Goal: Communication & Community: Connect with others

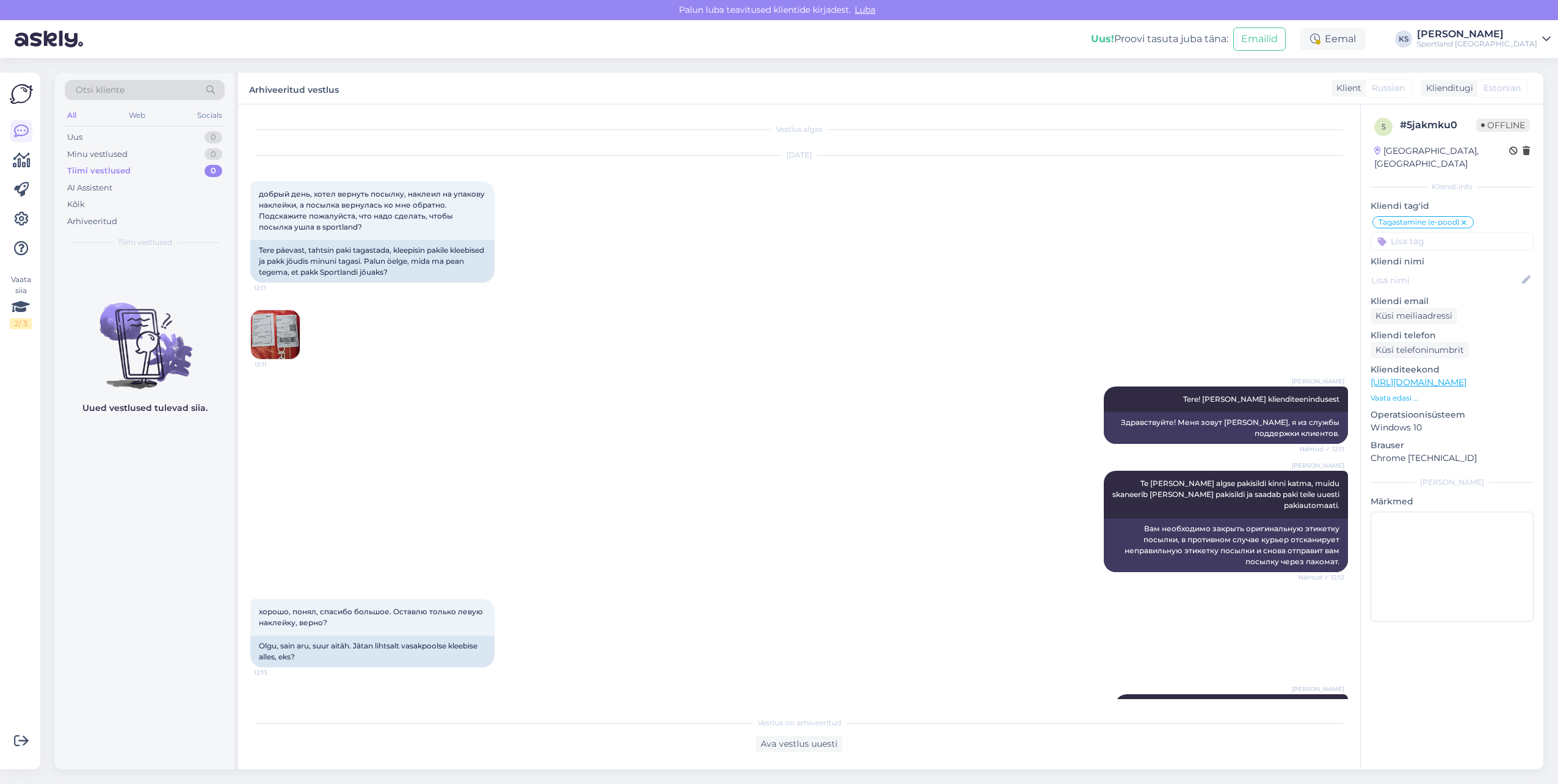
scroll to position [1408, 0]
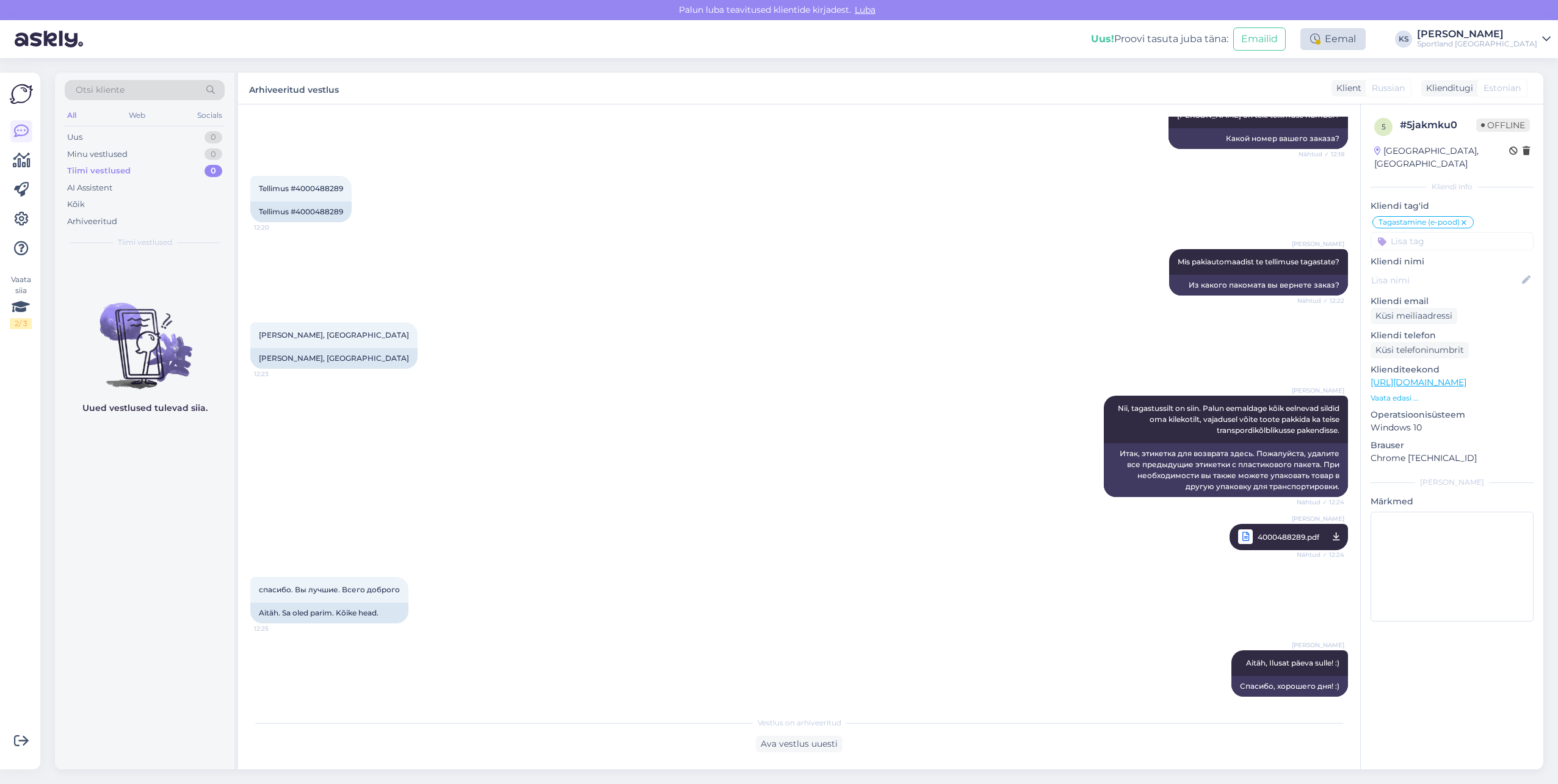
drag, startPoint x: 1411, startPoint y: 28, endPoint x: 1408, endPoint y: 40, distance: 12.4
click at [1366, 28] on div "Eemal" at bounding box center [1334, 39] width 66 height 22
click at [1324, 201] on button "Lõpeta paus" at bounding box center [1293, 207] width 62 height 13
click at [1504, 50] on div "Uus! Proovi tasuta [PERSON_NAME]: Emailid Aktiivne Võta paus, Askly hoiab klien…" at bounding box center [779, 39] width 1558 height 38
click at [1518, 40] on div "Sportland [GEOGRAPHIC_DATA]" at bounding box center [1477, 43] width 121 height 10
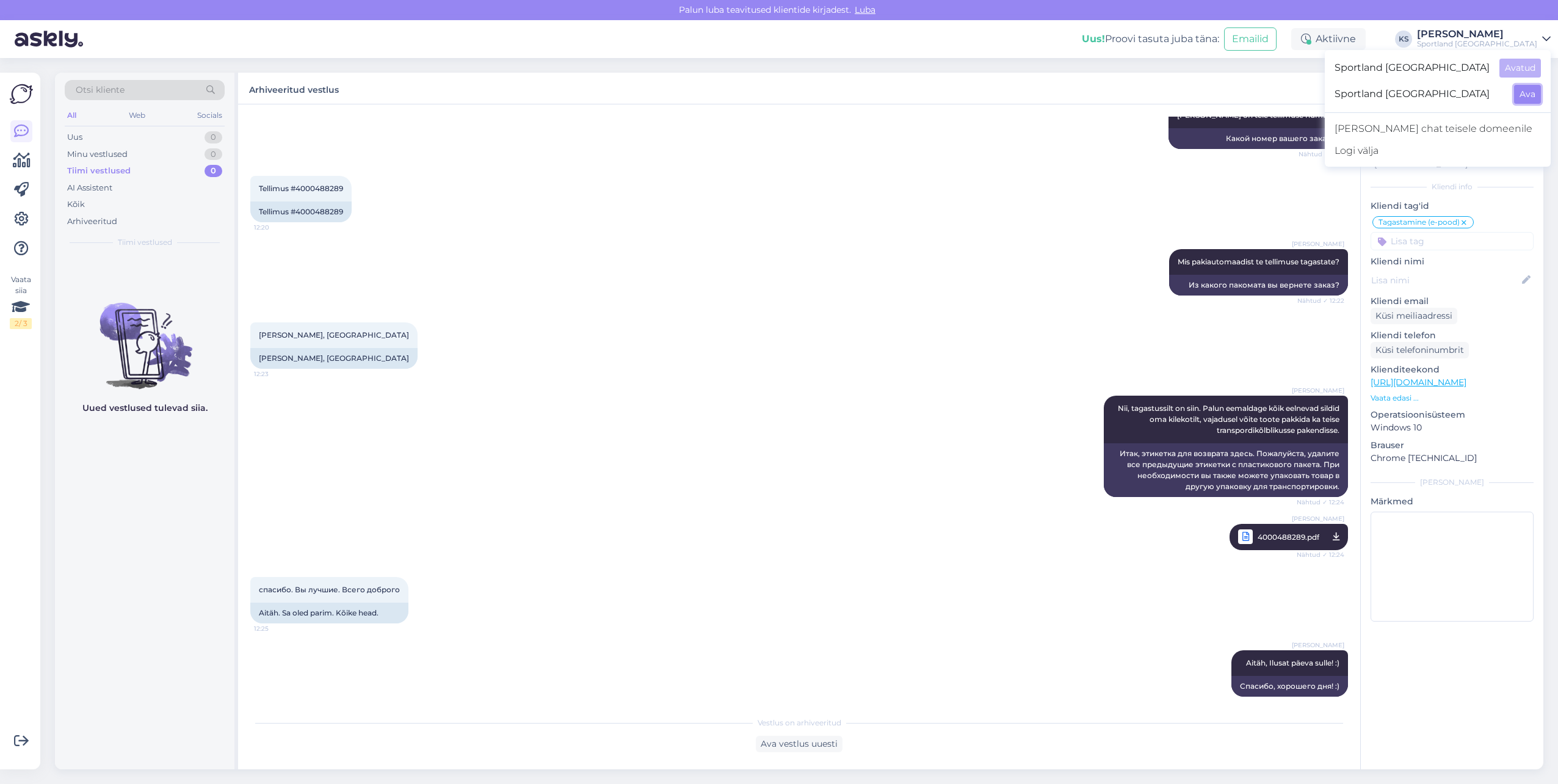
click at [1524, 94] on button "Ava" at bounding box center [1528, 94] width 27 height 19
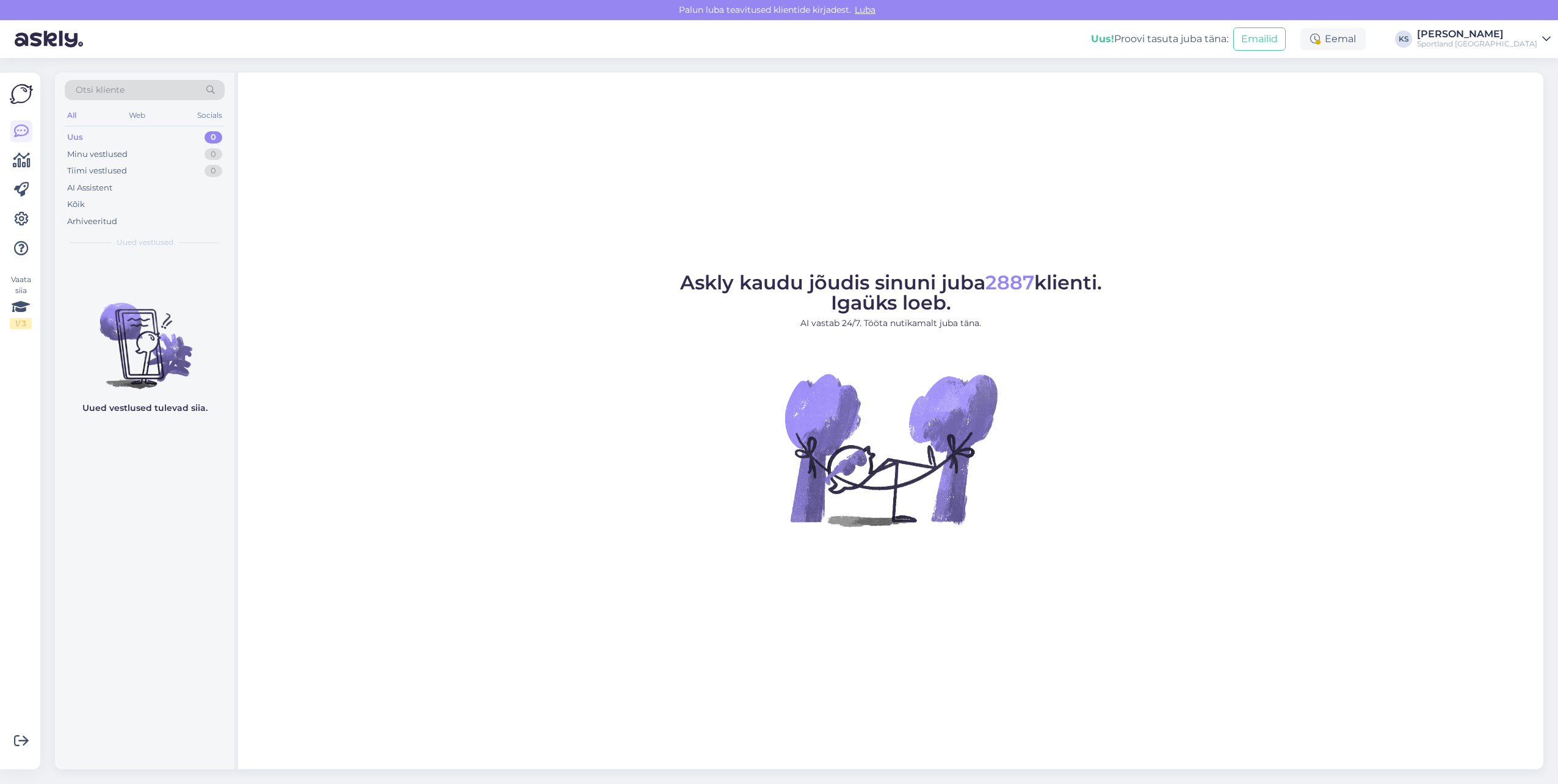
click at [1391, 25] on div "Uus! Proovi tasuta [PERSON_NAME]: Emailid Eemal KS [PERSON_NAME] Sportland [GEO…" at bounding box center [779, 39] width 1558 height 38
click at [1366, 48] on div "Eemal" at bounding box center [1334, 39] width 66 height 22
click at [1353, 190] on div "Lõpeta paus Lõpeta paus Pausi lõpp | 13:45" at bounding box center [1292, 203] width 127 height 54
click at [1324, 201] on button "Lõpeta paus" at bounding box center [1293, 207] width 62 height 13
click at [1517, 43] on div "Sportland [GEOGRAPHIC_DATA]" at bounding box center [1477, 43] width 121 height 10
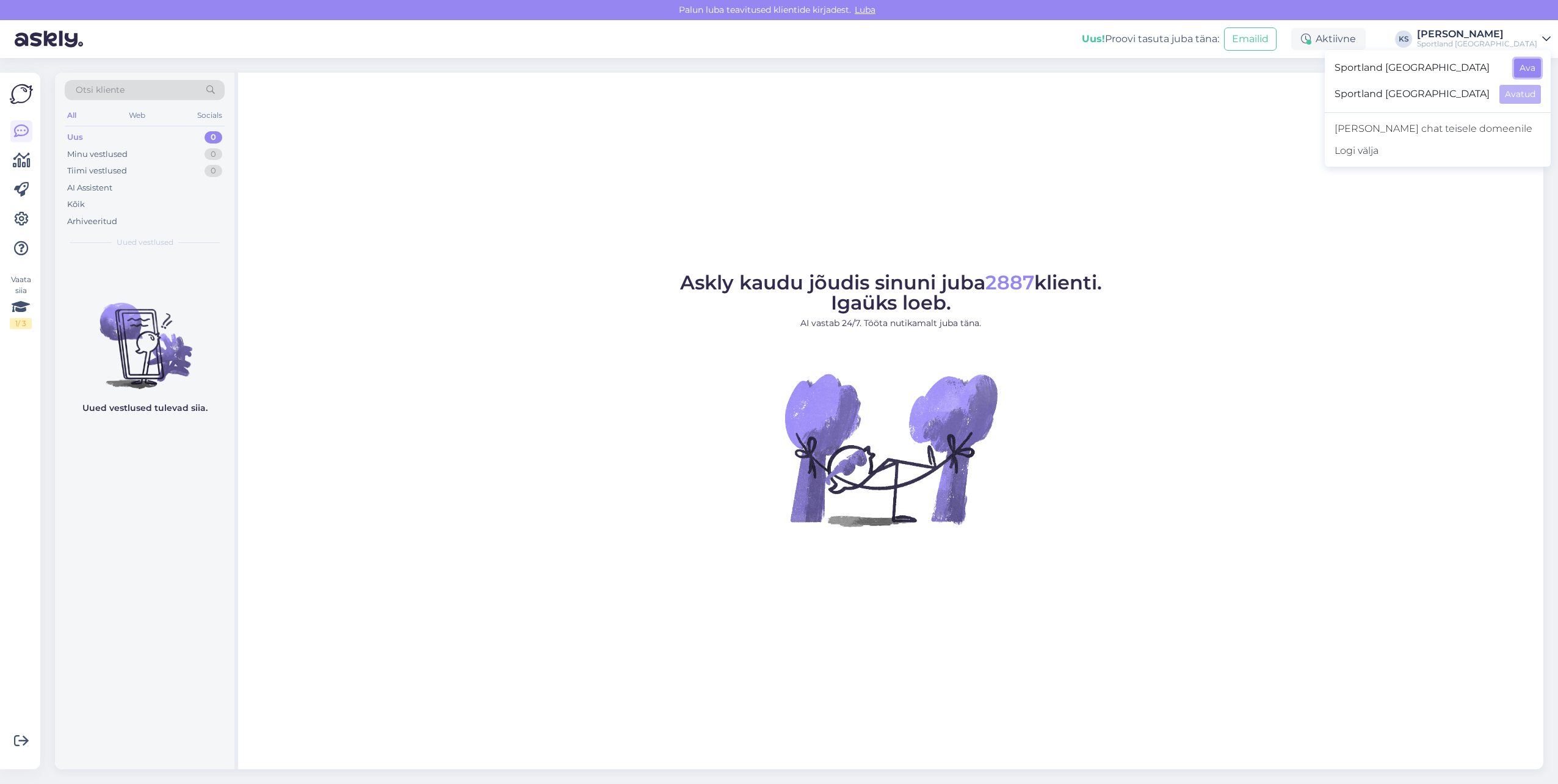
click at [1528, 69] on button "Ava" at bounding box center [1528, 67] width 27 height 19
